Goal: Find specific page/section: Find specific page/section

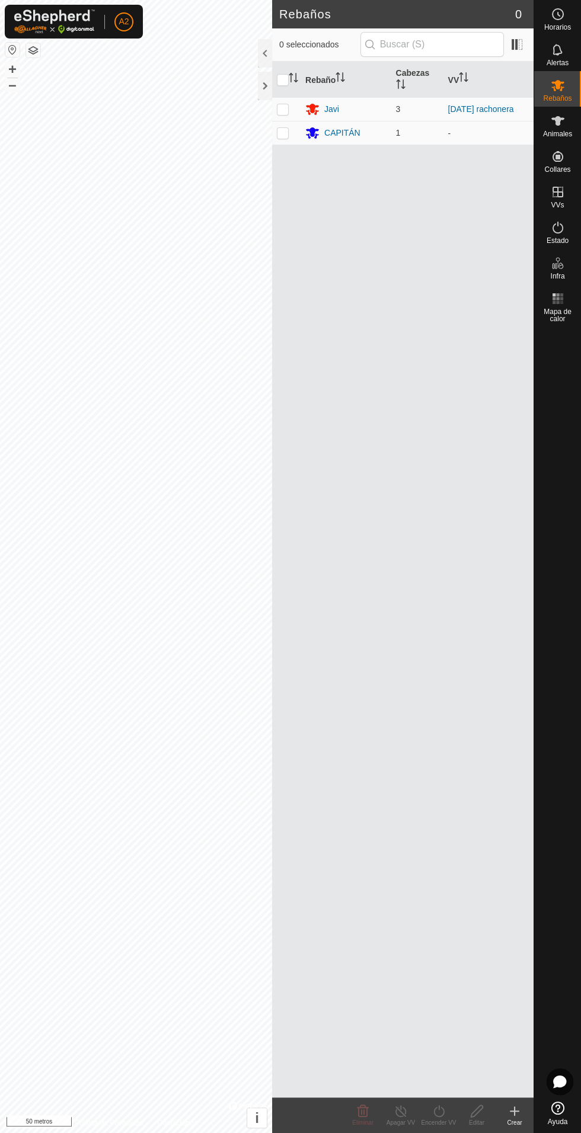
click at [346, 128] on font "CAPITÁN" at bounding box center [342, 132] width 36 height 9
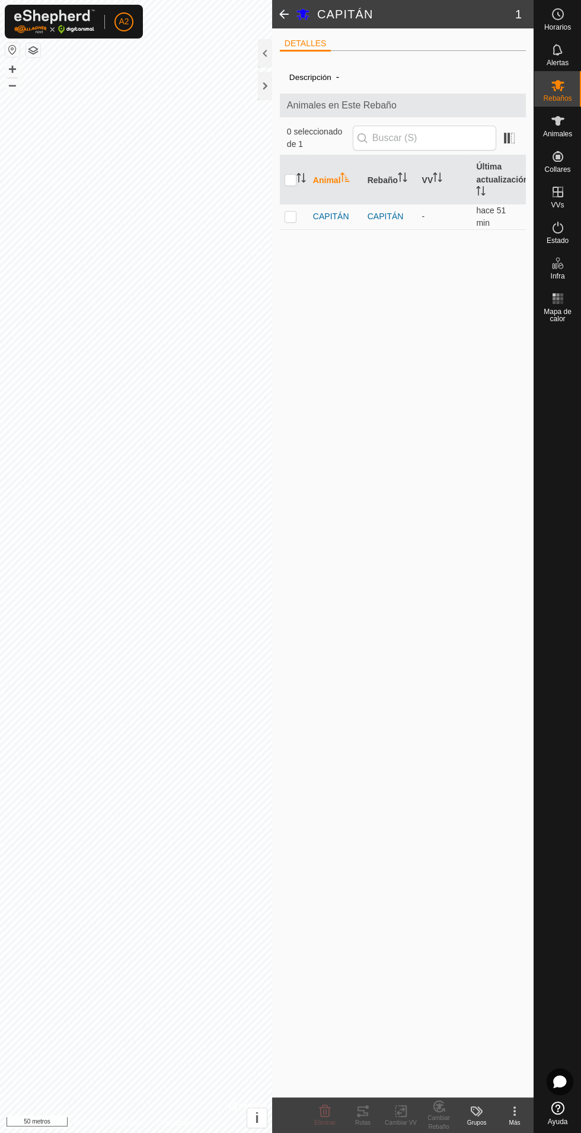
click at [264, 92] on div at bounding box center [265, 86] width 14 height 28
